Goal: Information Seeking & Learning: Learn about a topic

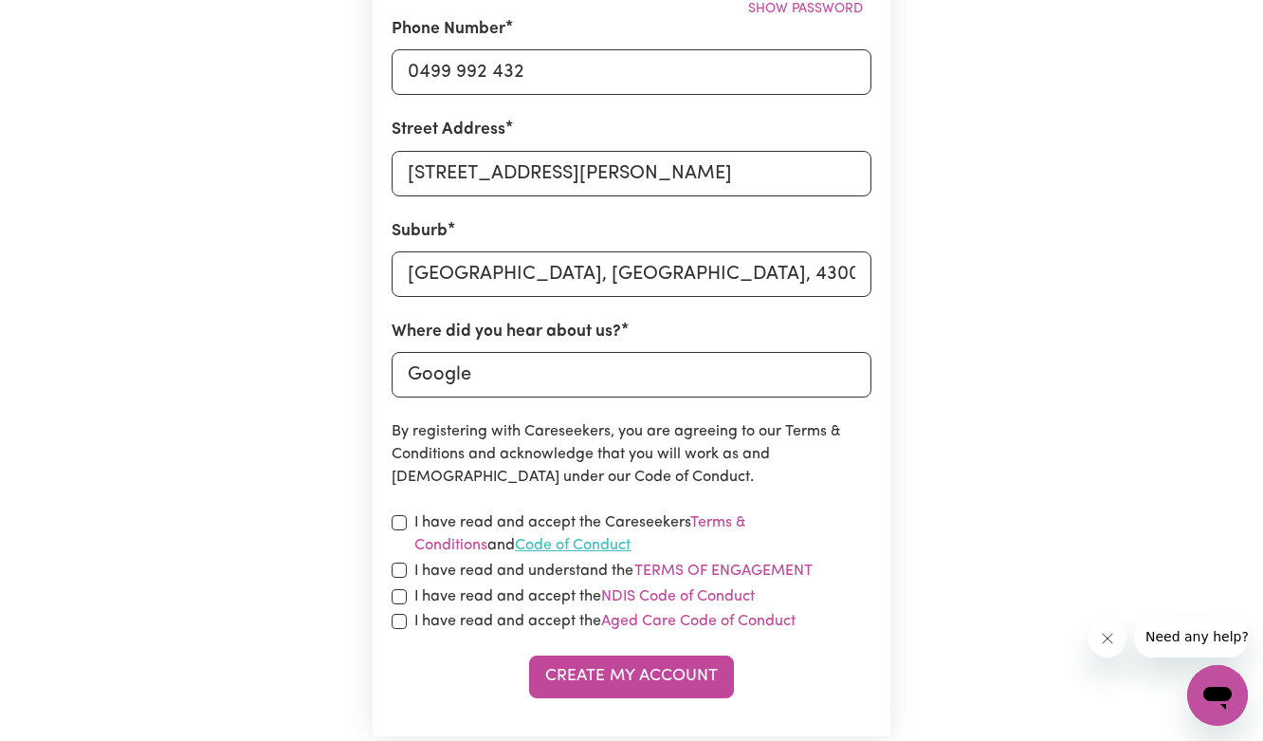
click at [515, 549] on link "Code of Conduct" at bounding box center [573, 545] width 116 height 15
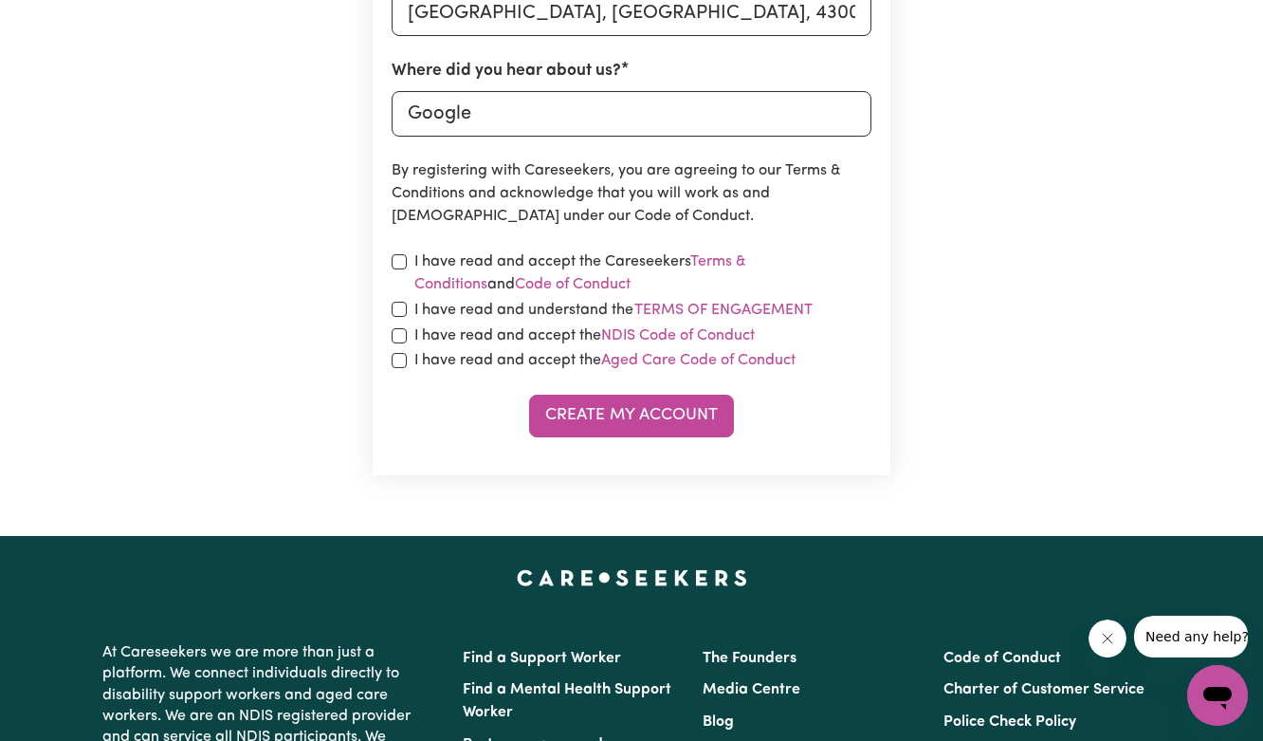
scroll to position [927, 0]
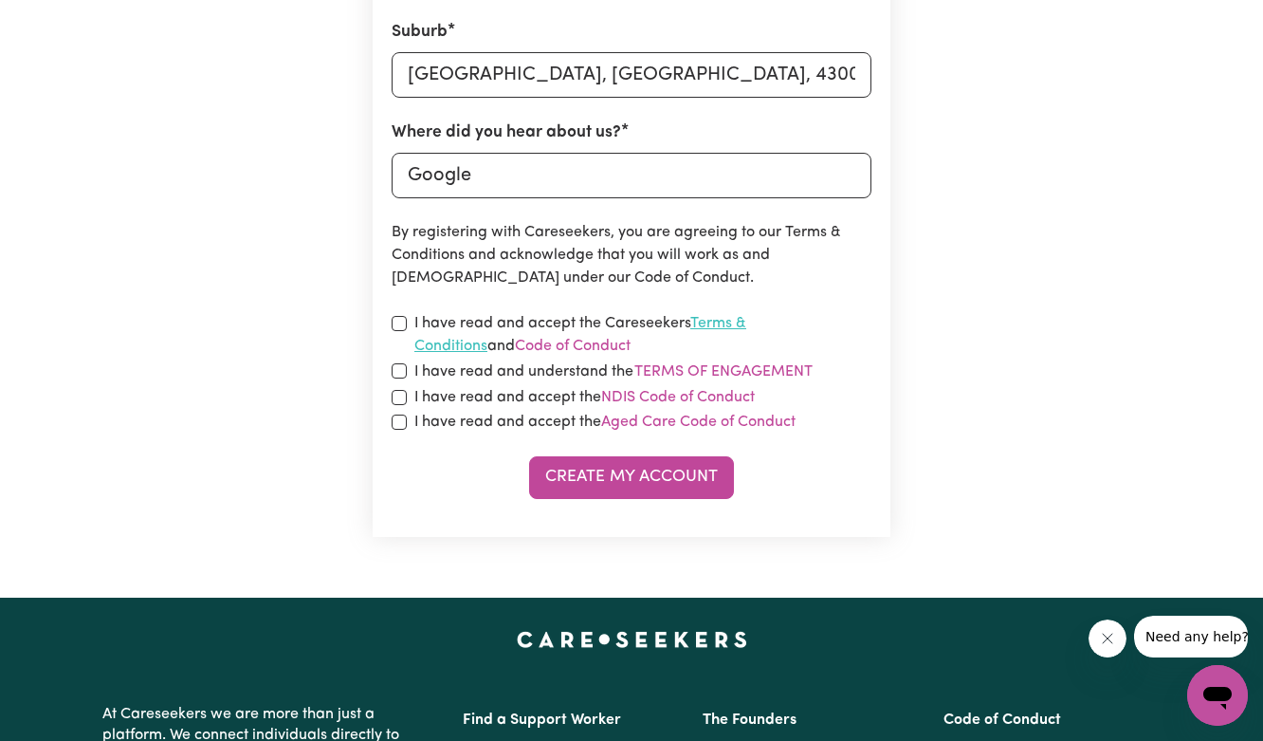
click at [746, 324] on link "Terms & Conditions" at bounding box center [580, 335] width 332 height 38
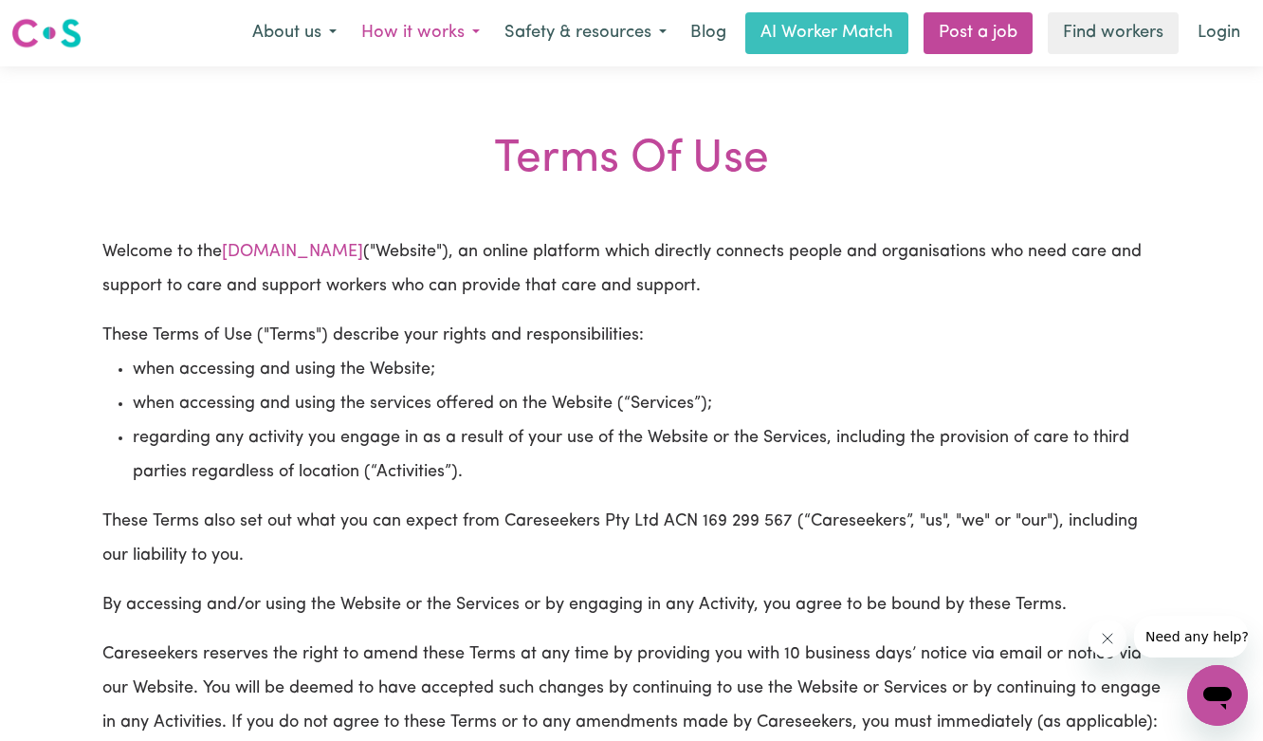
click at [439, 39] on button "How it works" at bounding box center [420, 33] width 143 height 40
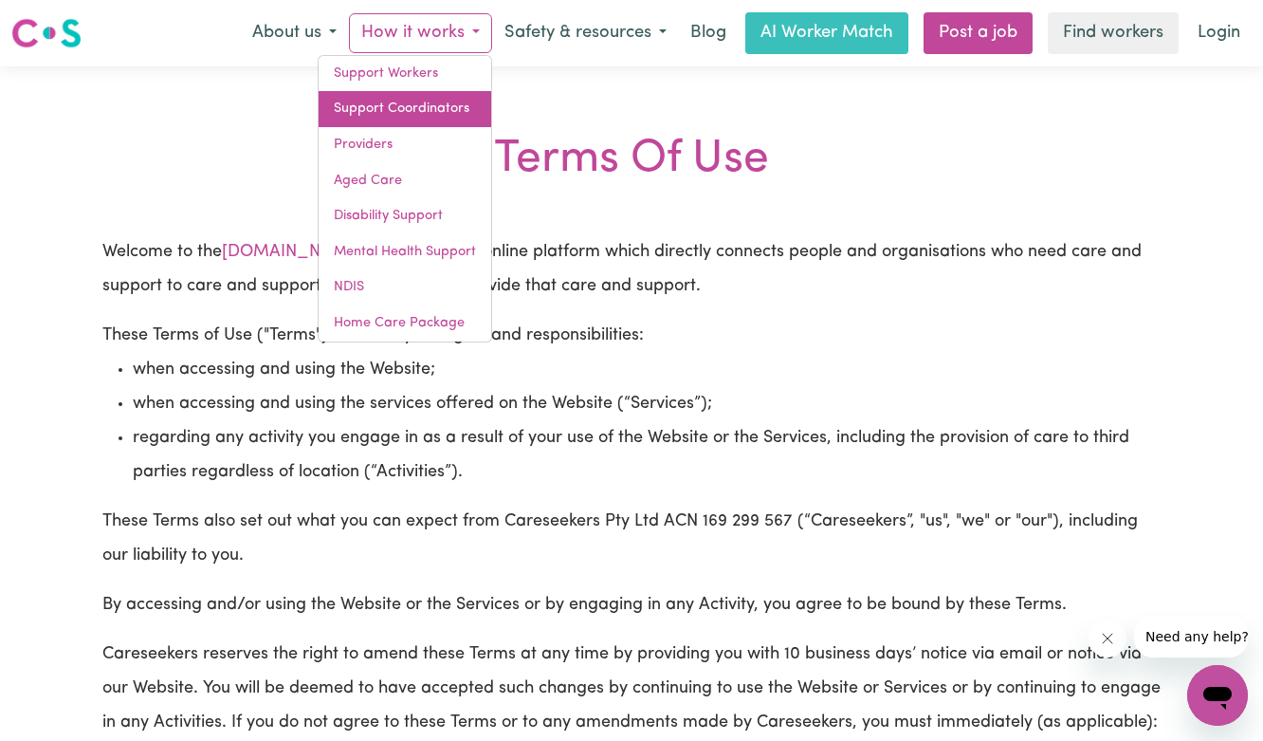
click at [430, 108] on link "Support Coordinators" at bounding box center [405, 109] width 173 height 36
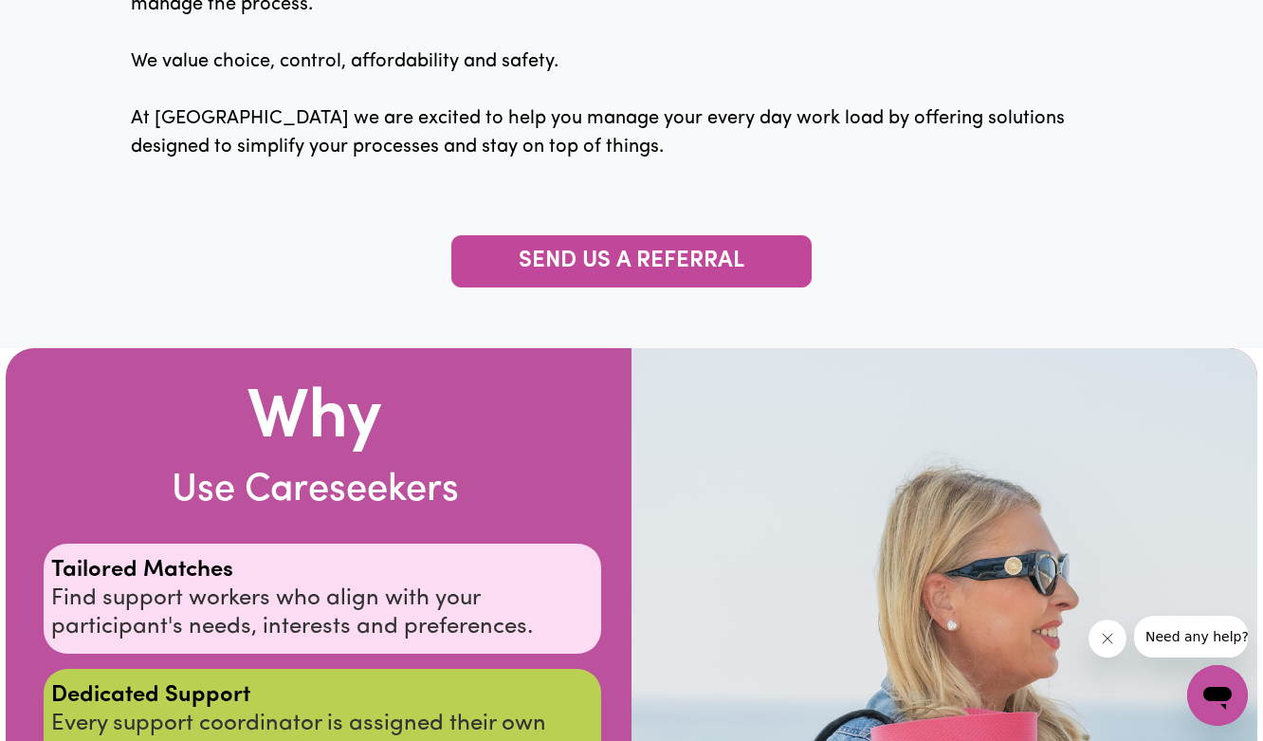
scroll to position [1553, 0]
